Goal: Task Accomplishment & Management: Use online tool/utility

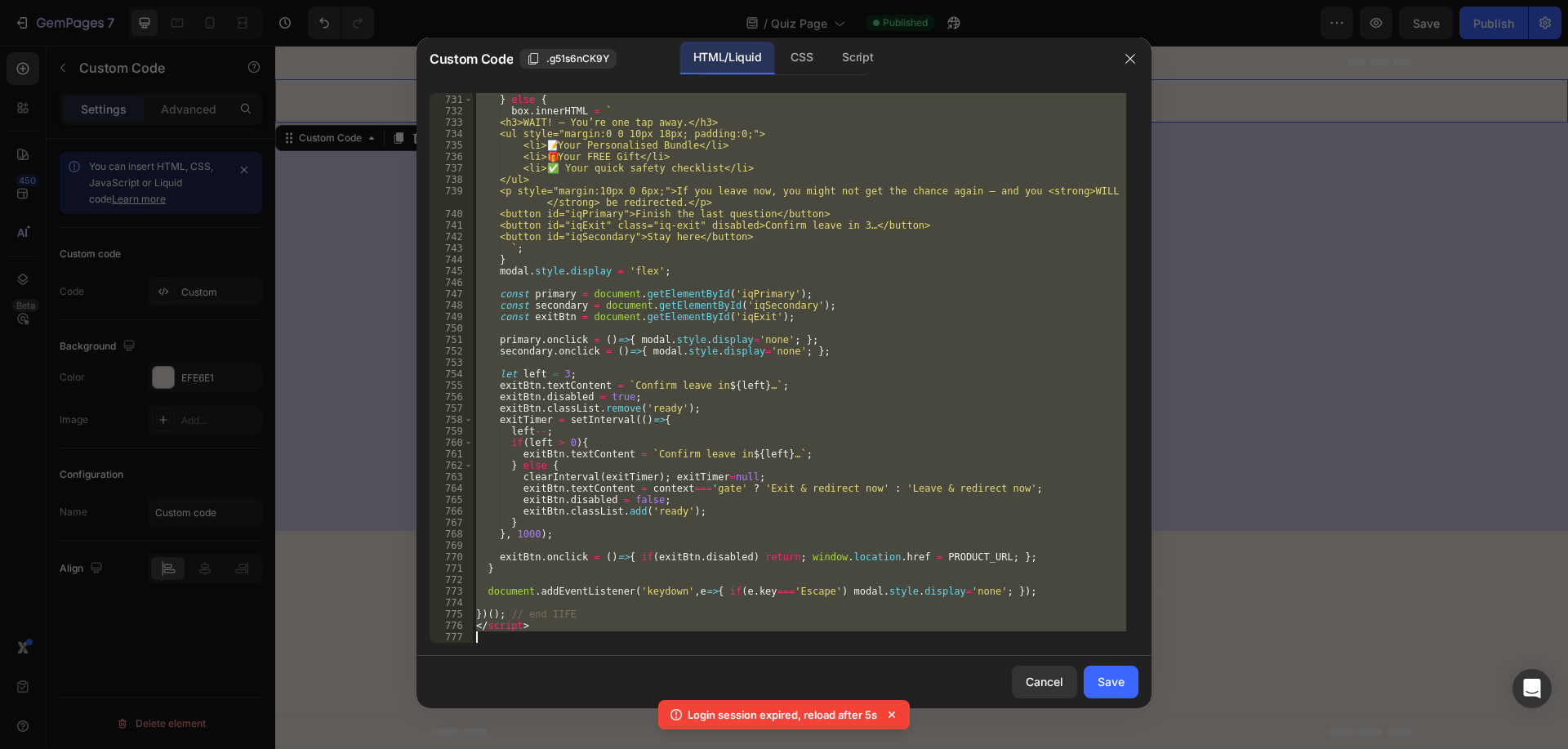
scroll to position [9242, 0]
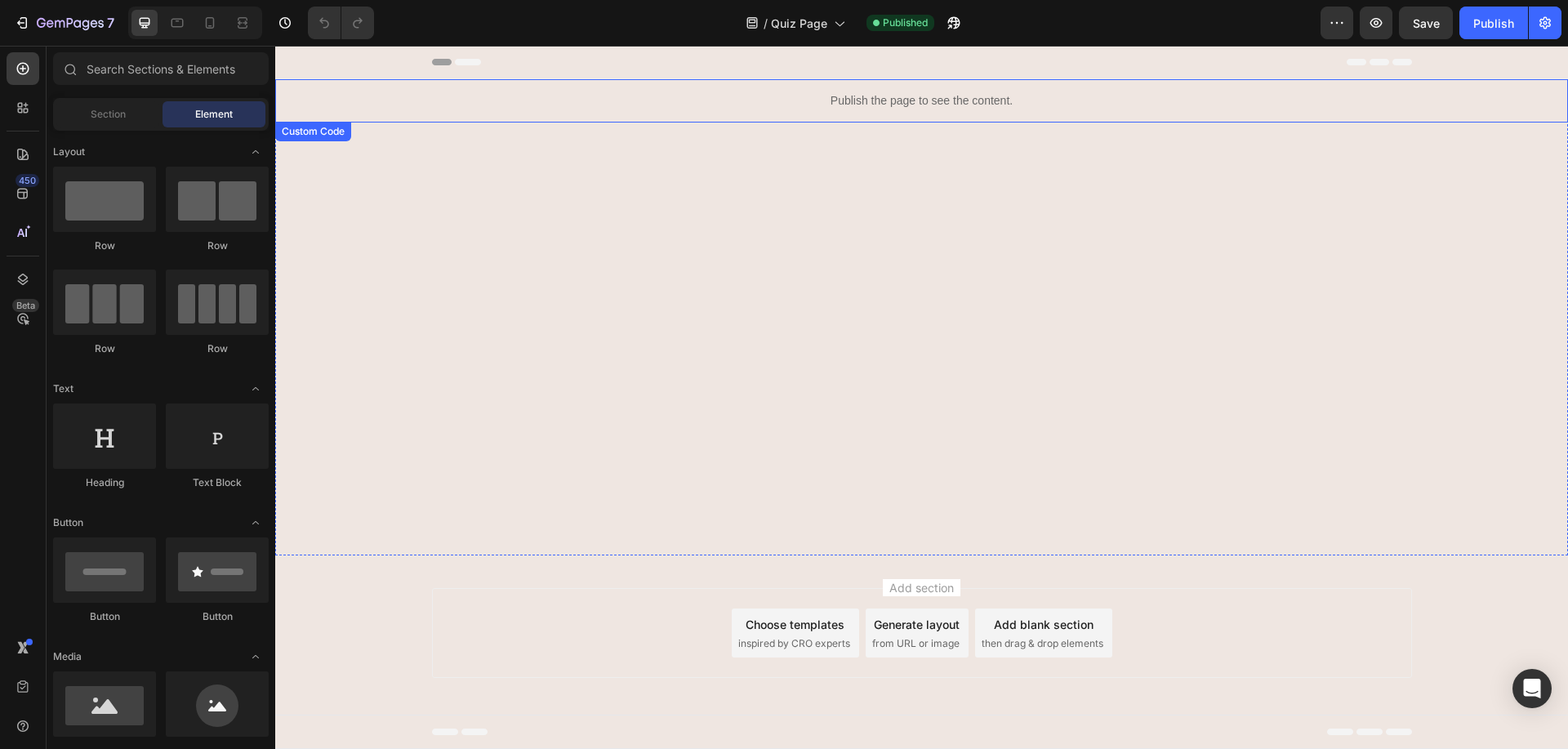
click at [775, 99] on p "Publish the page to see the content." at bounding box center [921, 101] width 476 height 17
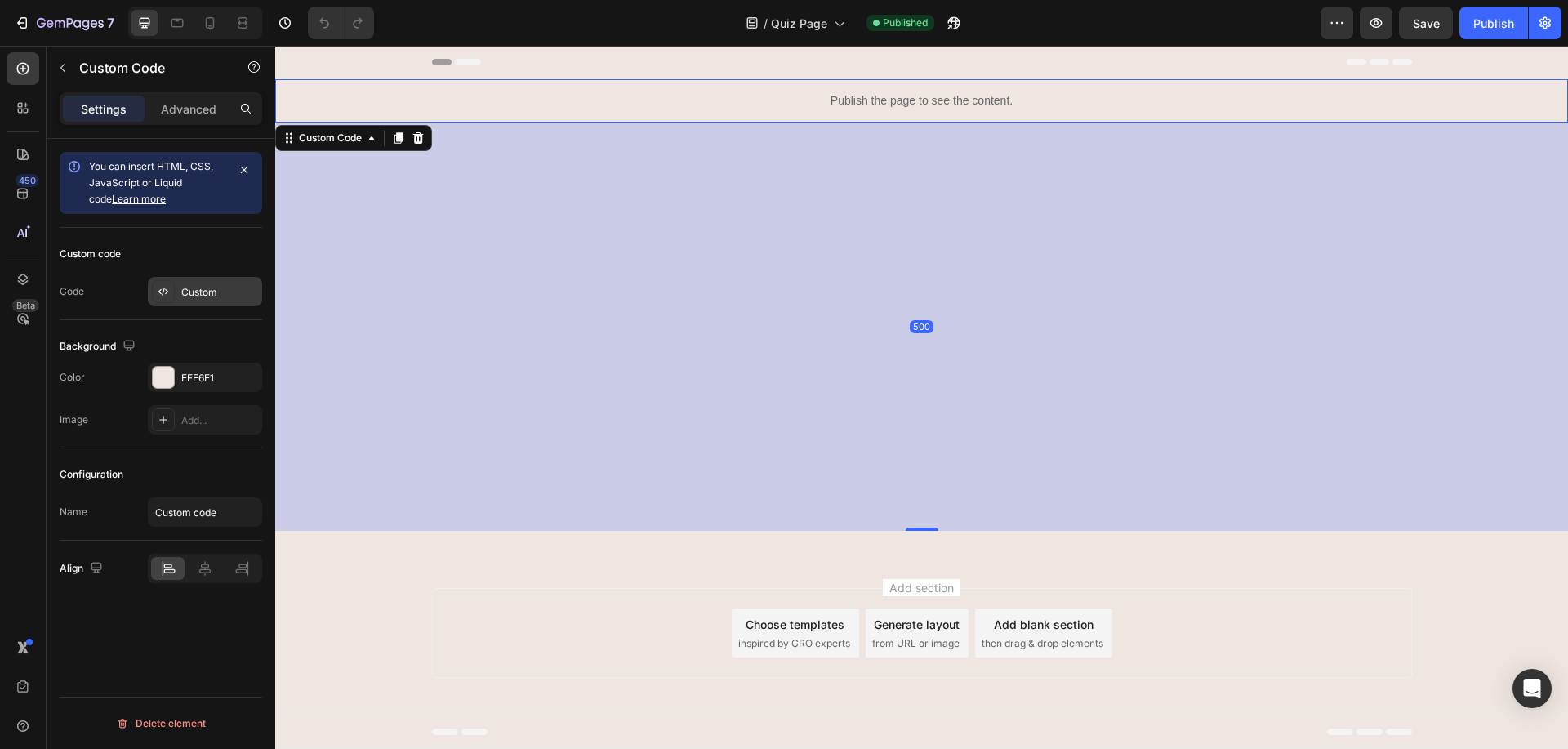
click at [217, 285] on div "Custom" at bounding box center [219, 292] width 77 height 15
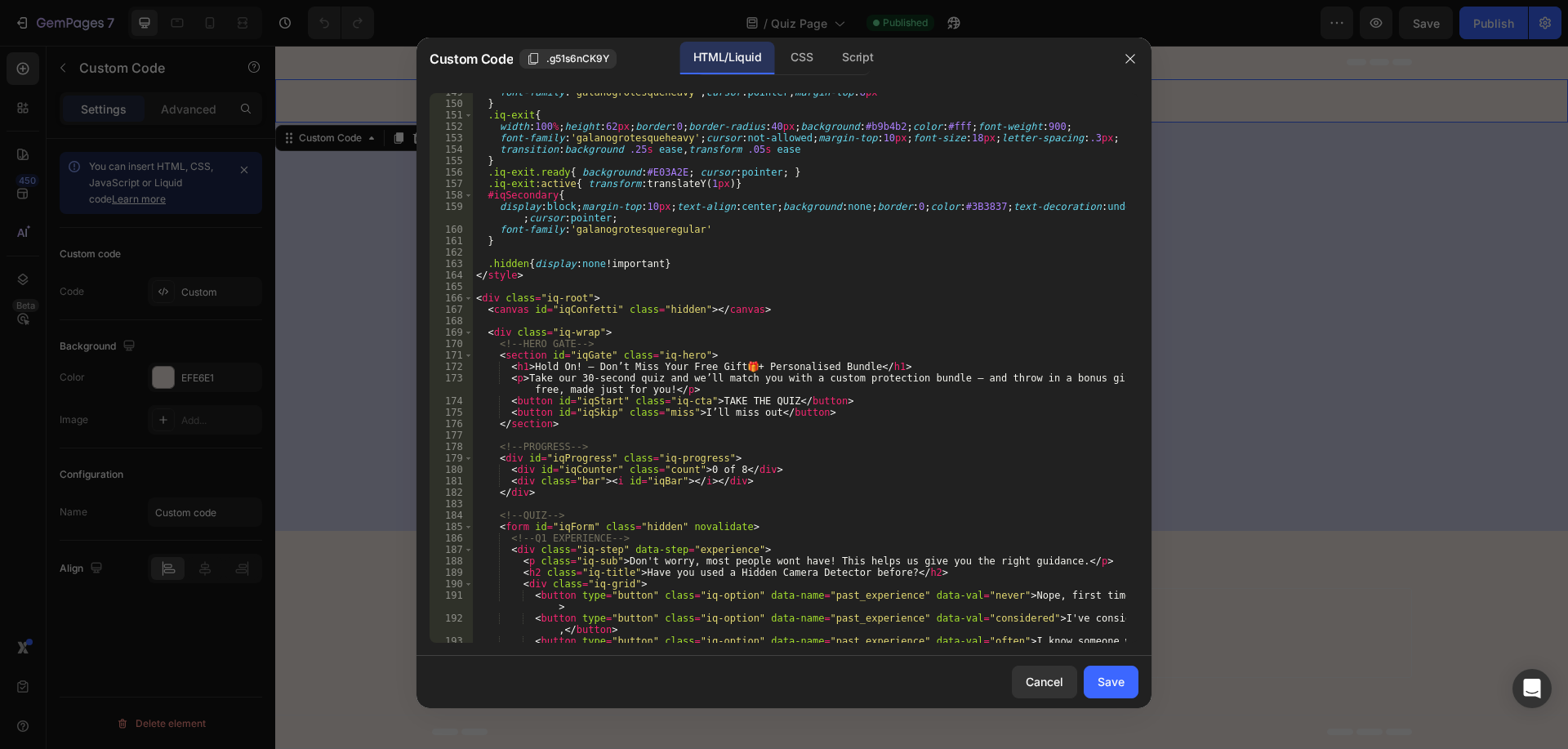
scroll to position [1961, 0]
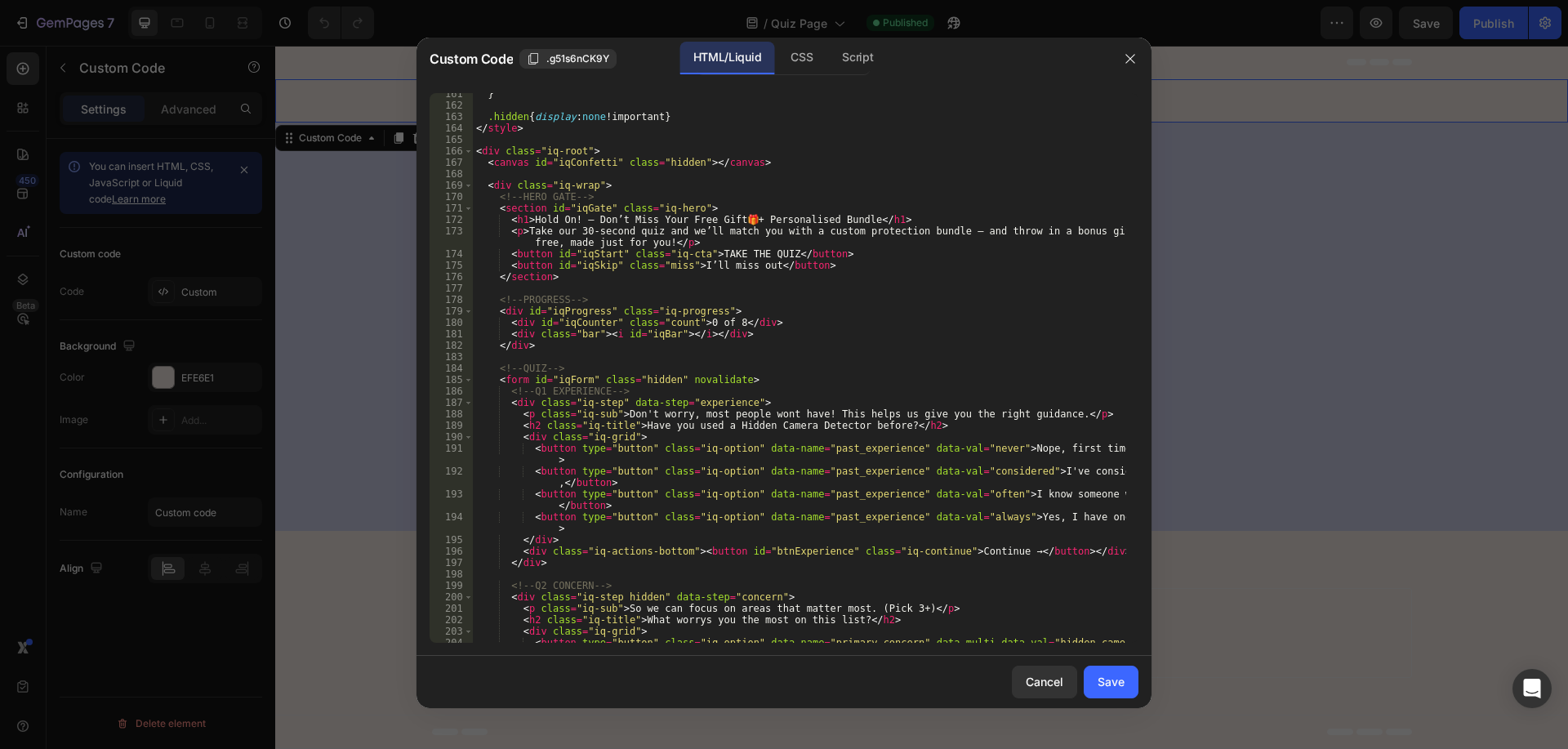
click at [708, 551] on div "} .hidden { display : none !important } </ style > < div class = "iq-root" > < …" at bounding box center [800, 380] width 654 height 584
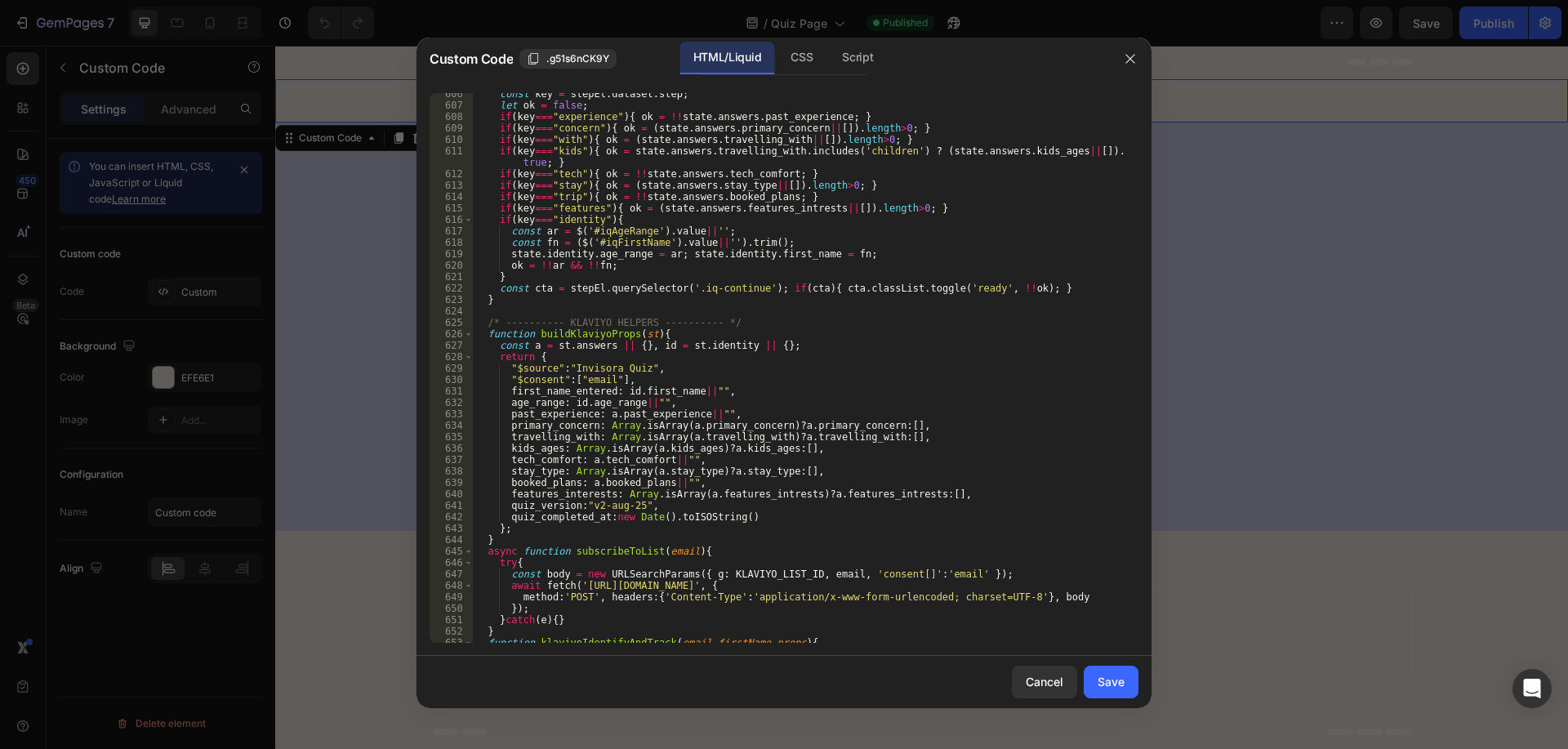
scroll to position [9242, 0]
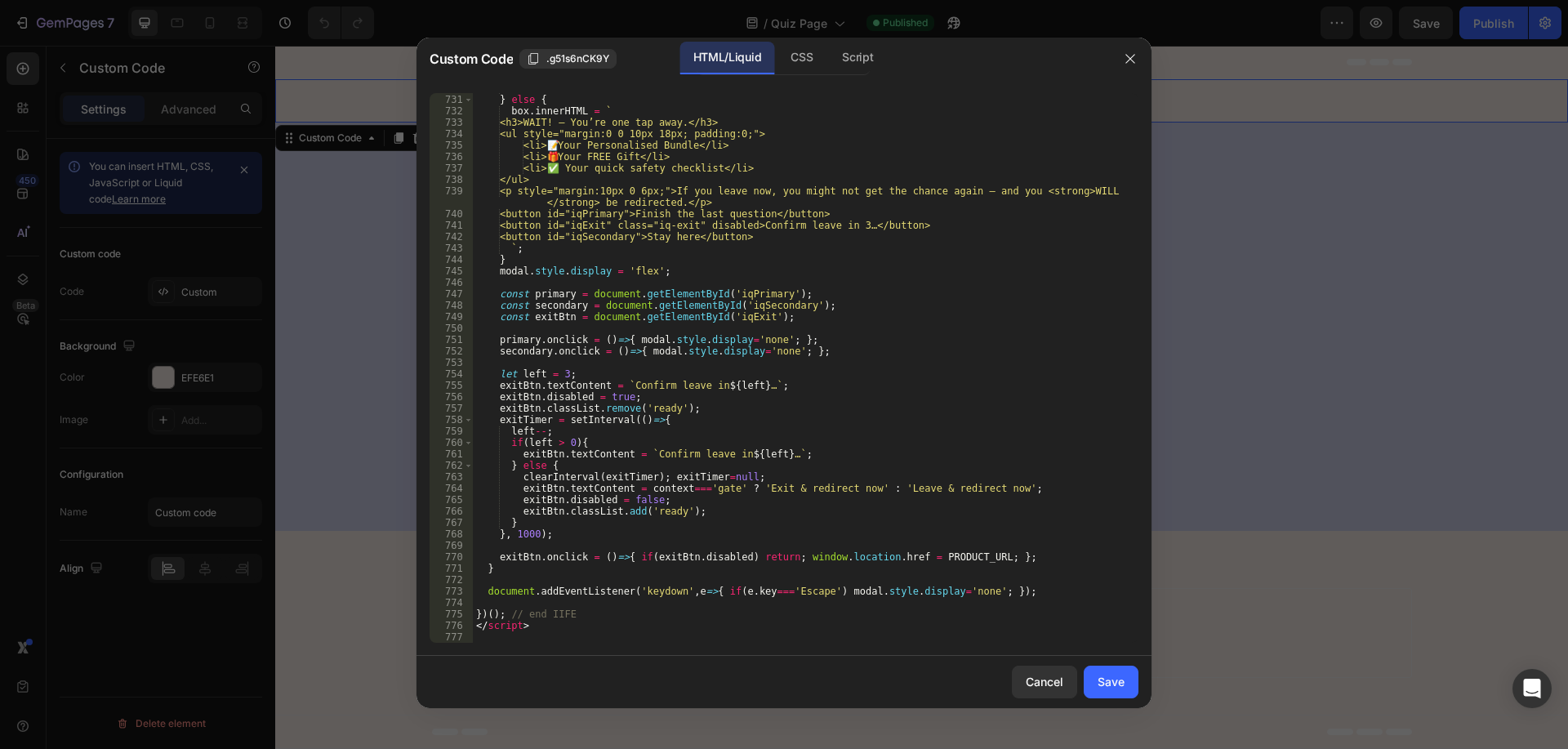
paste textarea
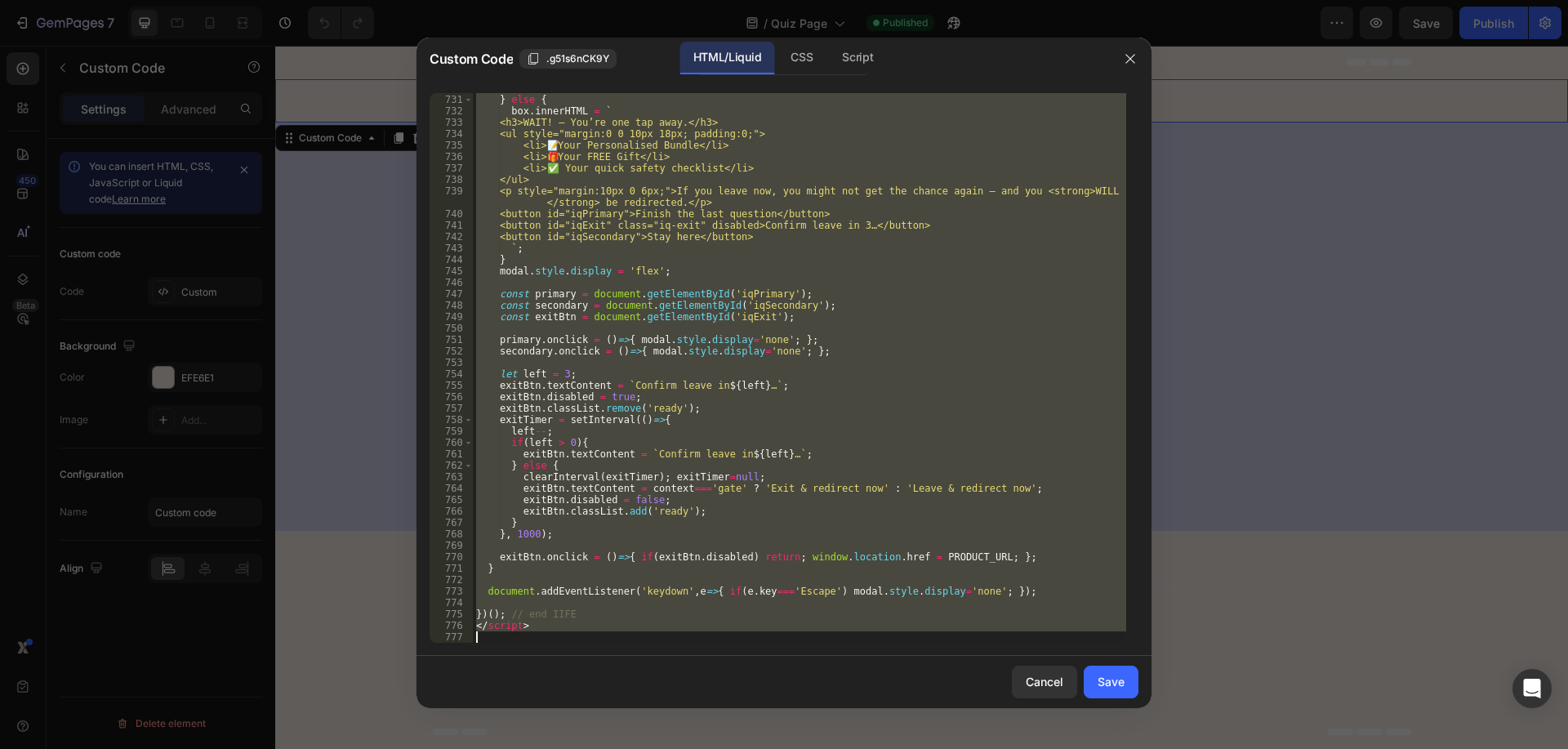
click at [699, 522] on div "` ; } else { box . innerHTML = ` <h3>WAIT! — You’re one tap away.</h3> <ul styl…" at bounding box center [800, 368] width 654 height 550
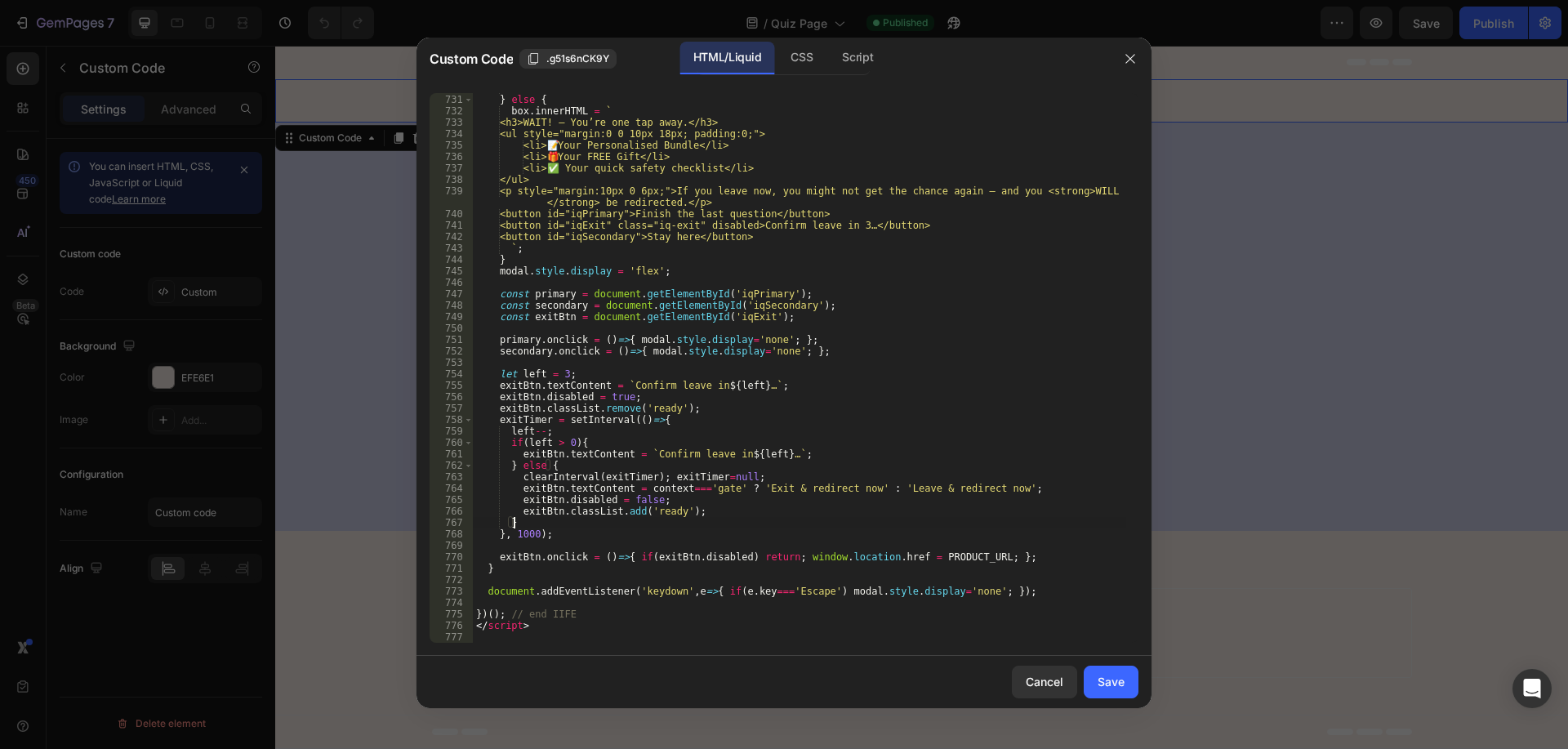
type textarea "</script>"
